Goal: Transaction & Acquisition: Purchase product/service

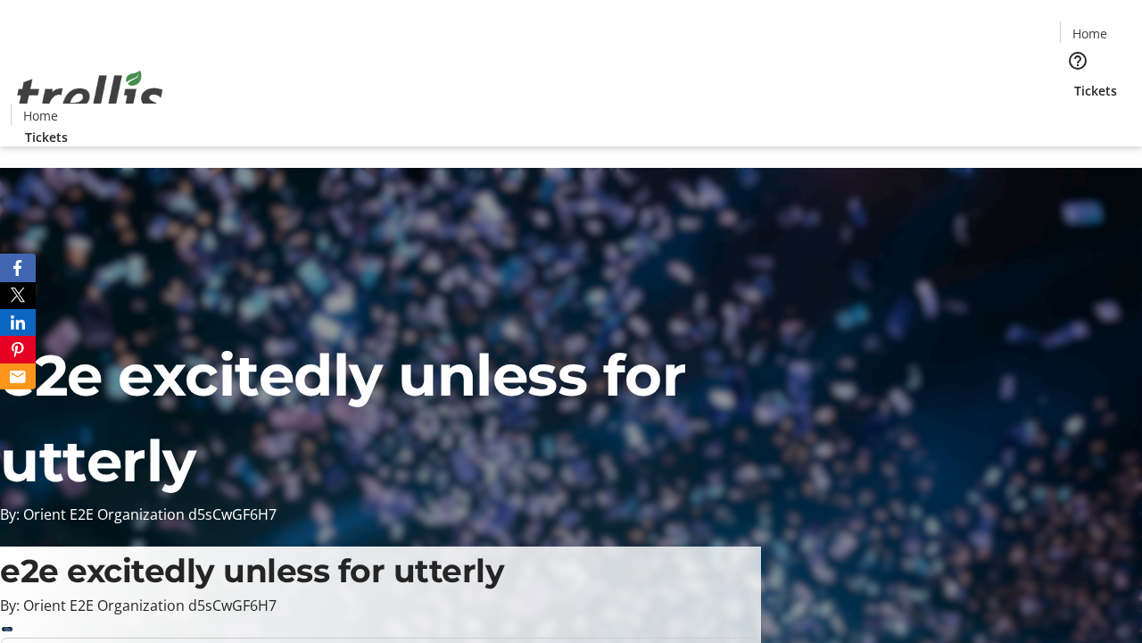
click at [1074, 81] on span "Tickets" at bounding box center [1095, 90] width 43 height 19
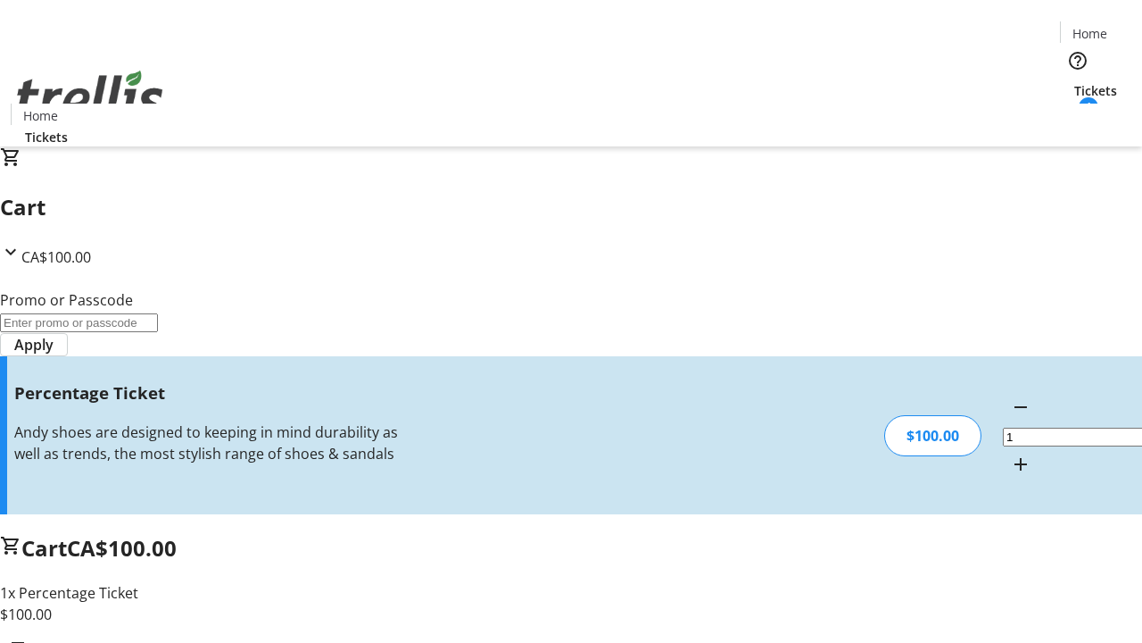
type input "FOO"
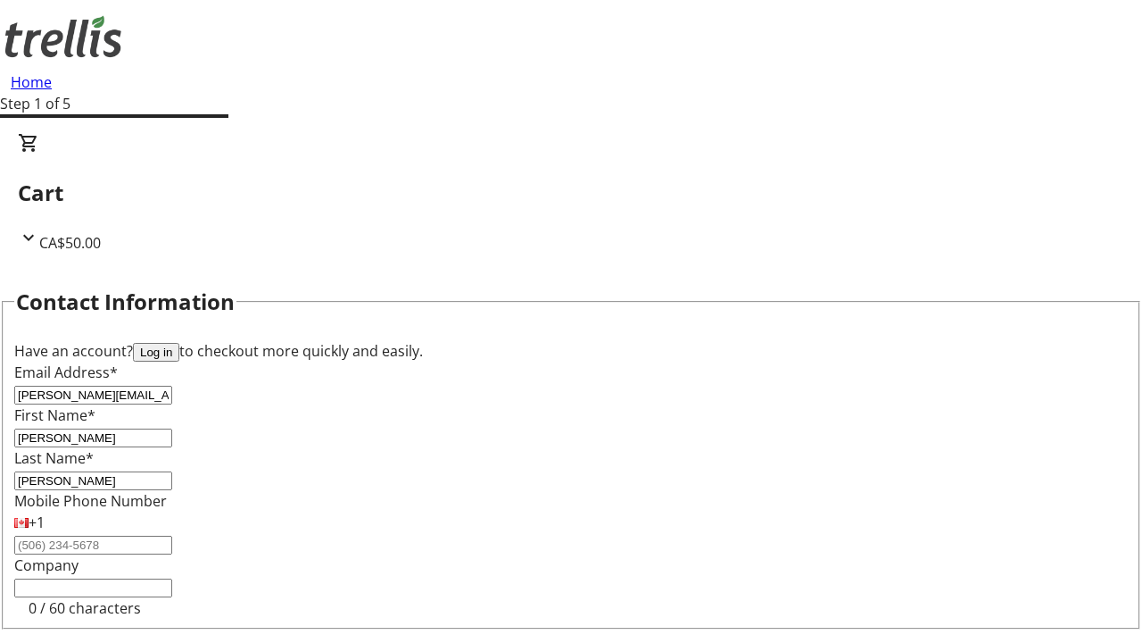
type input "[PERSON_NAME]"
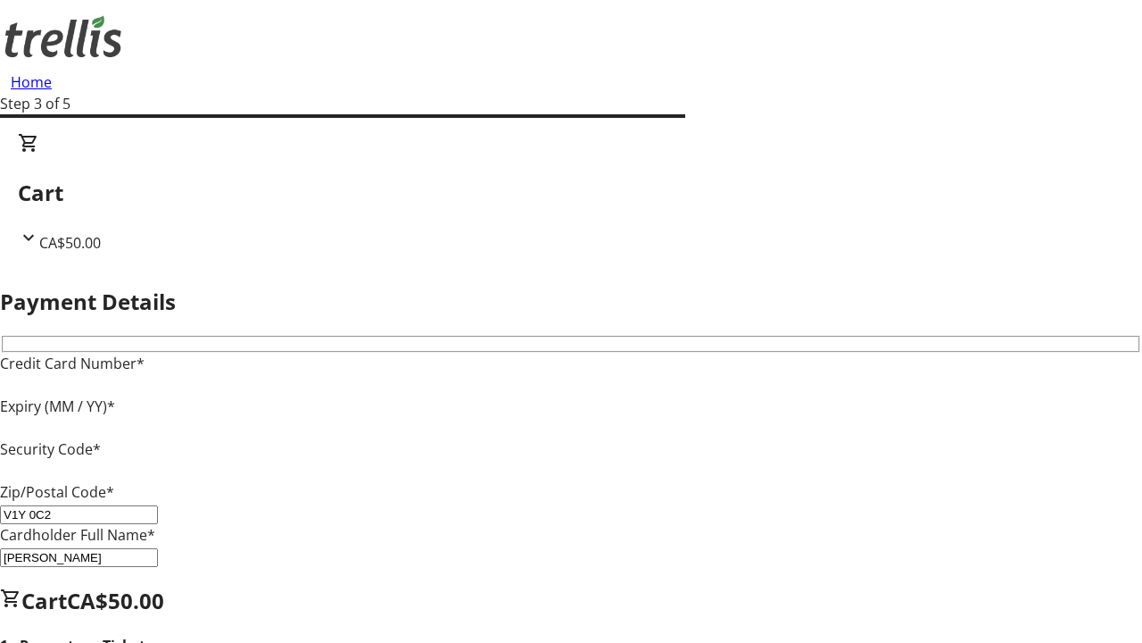
type input "V1Y 0C2"
